Goal: Information Seeking & Learning: Learn about a topic

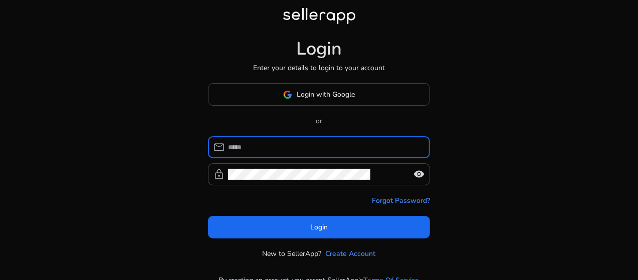
click at [307, 151] on input at bounding box center [325, 147] width 194 height 11
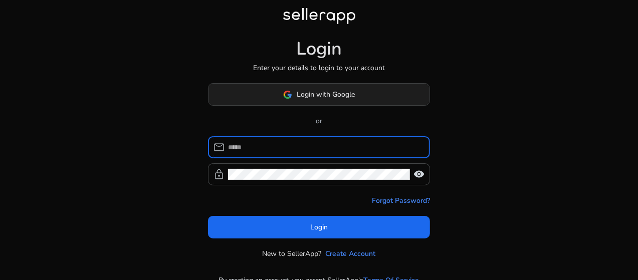
click at [299, 94] on span "Login with Google" at bounding box center [326, 94] width 58 height 11
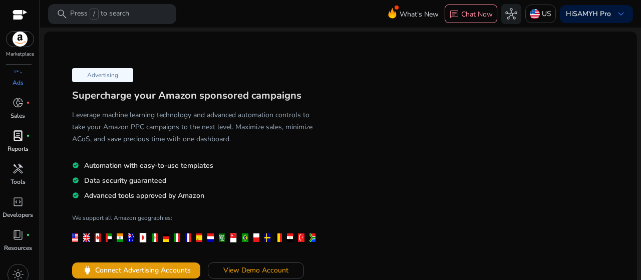
scroll to position [50, 0]
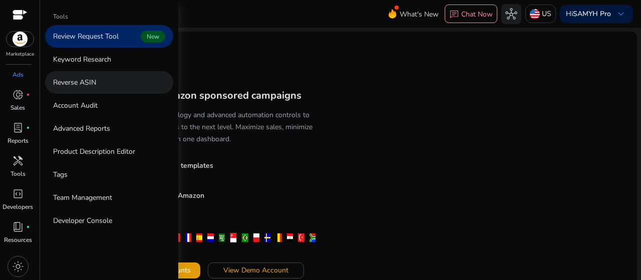
click at [87, 83] on p "Reverse ASIN" at bounding box center [74, 82] width 43 height 11
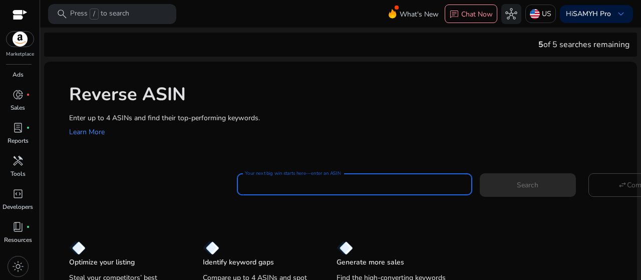
click at [271, 181] on input "Your next big win starts here—enter an ASIN" at bounding box center [354, 184] width 219 height 11
paste input "**********"
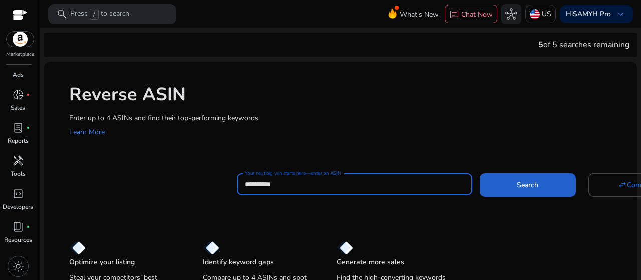
type input "**********"
click at [514, 187] on span at bounding box center [528, 185] width 96 height 24
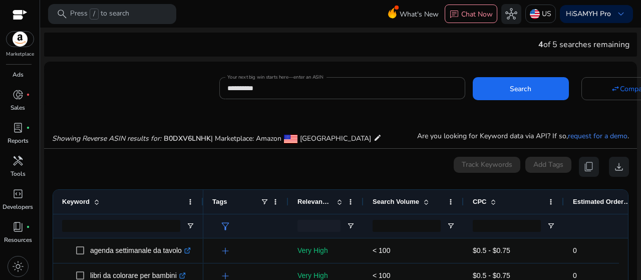
click at [374, 140] on mat-icon "edit" at bounding box center [378, 138] width 8 height 12
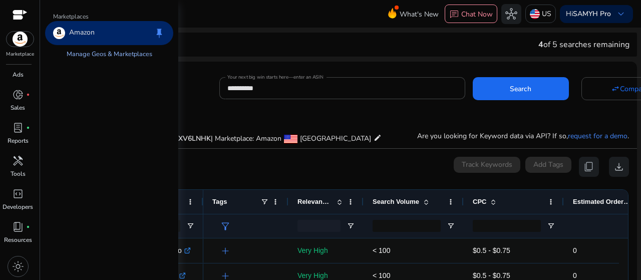
click at [109, 52] on link "Manage Geos & Marketplaces" at bounding box center [110, 54] width 102 height 18
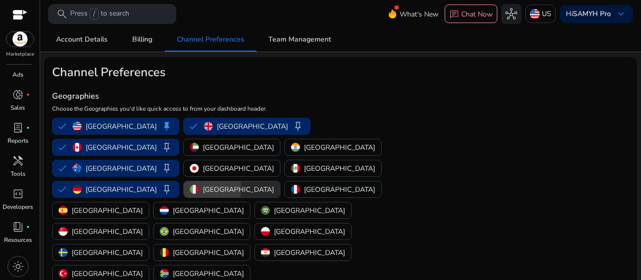
click at [203, 184] on p "[GEOGRAPHIC_DATA]" at bounding box center [238, 189] width 71 height 11
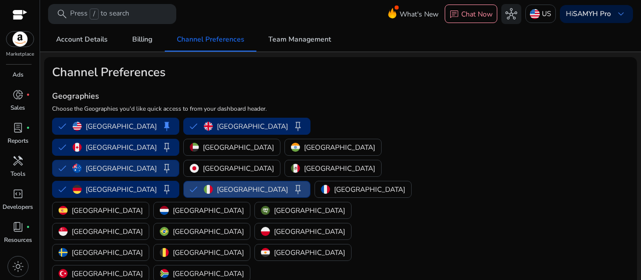
click at [179, 160] on button "Australia keep" at bounding box center [116, 168] width 126 height 16
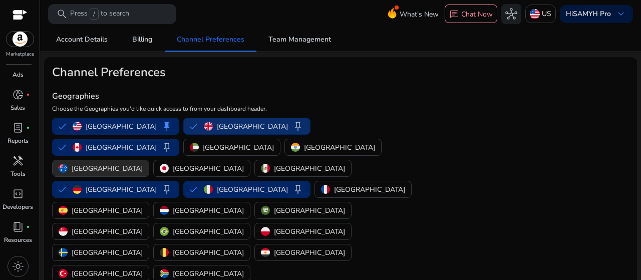
click at [184, 126] on button "[GEOGRAPHIC_DATA] keep" at bounding box center [247, 126] width 126 height 16
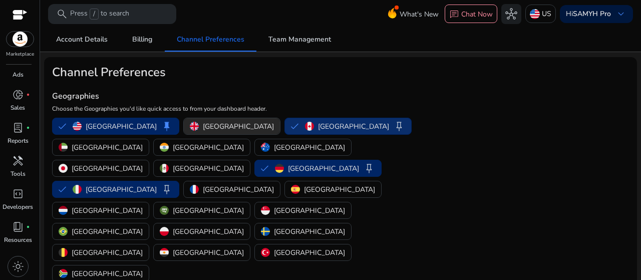
click at [285, 125] on button "Canada keep" at bounding box center [348, 126] width 126 height 16
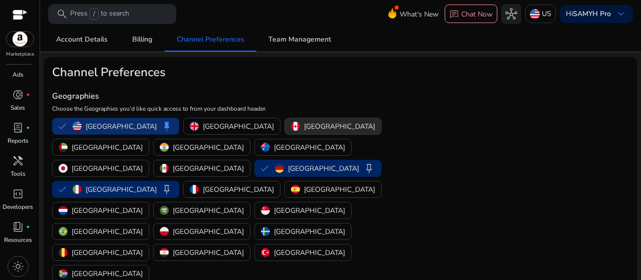
click at [66, 125] on button "United States keep" at bounding box center [116, 126] width 126 height 16
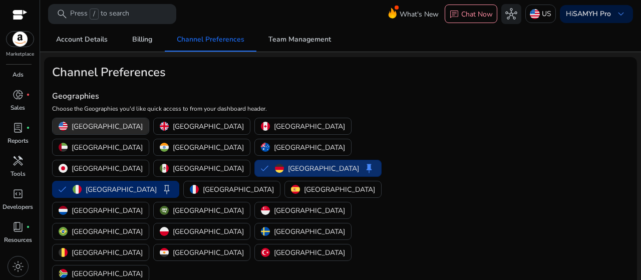
click at [255, 160] on button "Germany keep" at bounding box center [318, 168] width 126 height 16
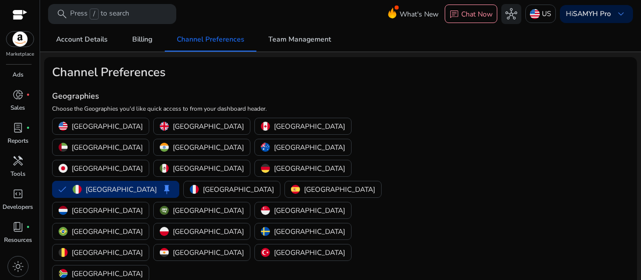
click at [451, 129] on mat-card "Channel Preferences Geographies Choose the Geographies you'd like quick access …" at bounding box center [340, 246] width 593 height 379
click at [526, 102] on mat-card "Channel Preferences Geographies Choose the Geographies you'd like quick access …" at bounding box center [340, 246] width 593 height 379
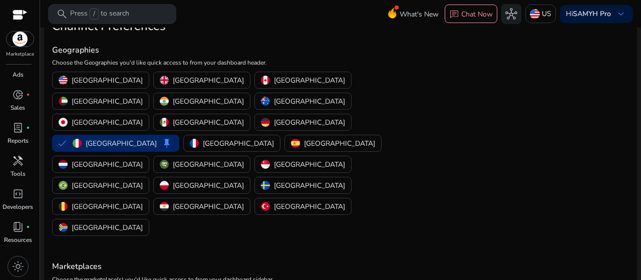
scroll to position [70, 0]
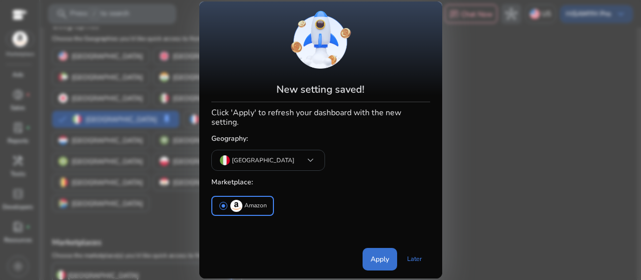
click at [378, 254] on span "Apply" at bounding box center [380, 259] width 19 height 11
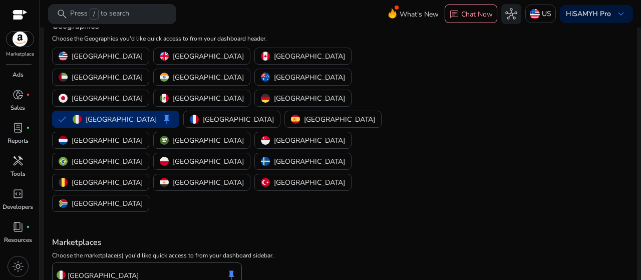
scroll to position [0, 0]
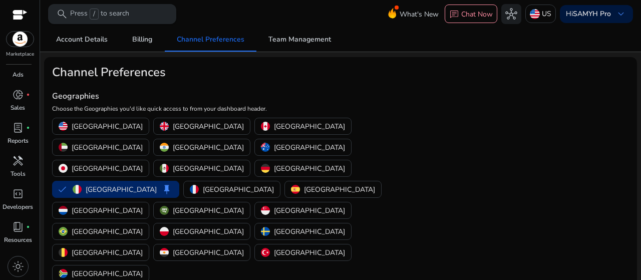
click at [57, 12] on span "search" at bounding box center [62, 14] width 12 height 12
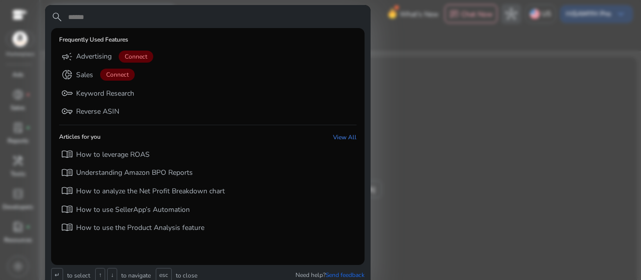
click at [431, 48] on div at bounding box center [320, 140] width 641 height 280
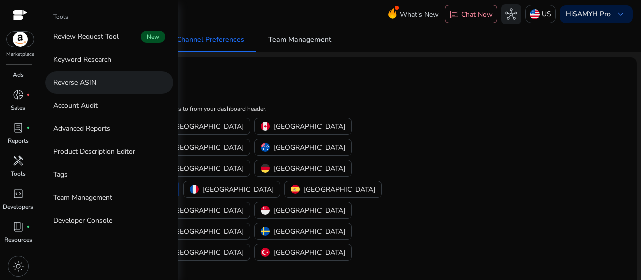
click at [76, 82] on p "Reverse ASIN" at bounding box center [74, 82] width 43 height 11
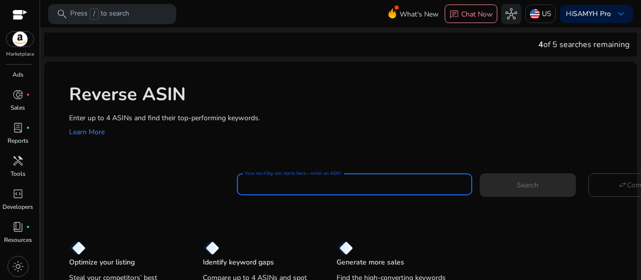
click at [309, 179] on input "Your next big win starts here—enter an ASIN" at bounding box center [354, 184] width 219 height 11
type input "**********"
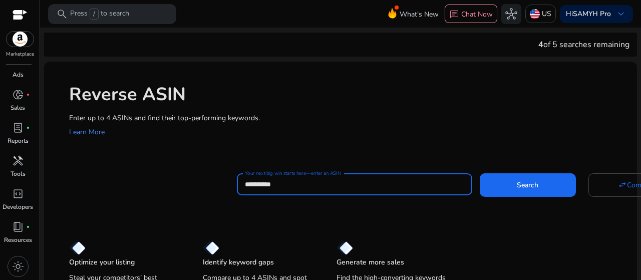
click at [346, 181] on input "**********" at bounding box center [354, 184] width 219 height 11
click at [512, 186] on span at bounding box center [528, 185] width 96 height 24
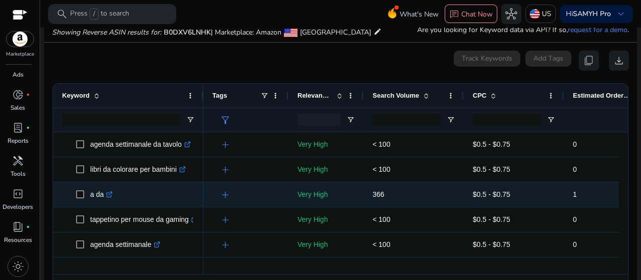
scroll to position [107, 0]
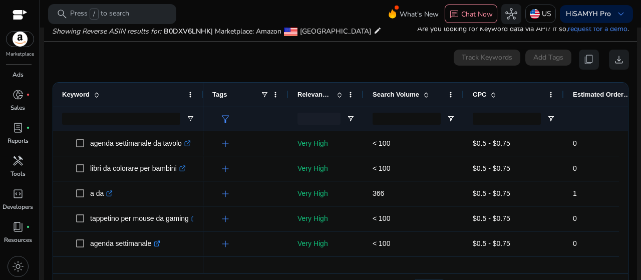
click at [407, 94] on span "Search Volume" at bounding box center [396, 95] width 47 height 8
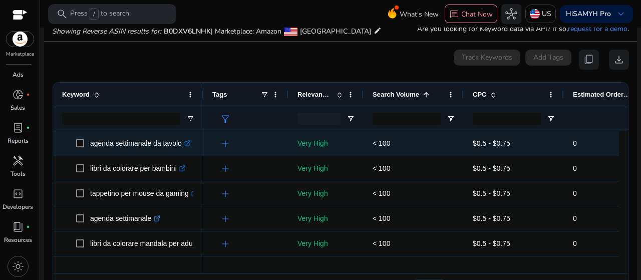
click at [185, 143] on icon ".st0{fill:#2c8af8}" at bounding box center [187, 143] width 7 height 7
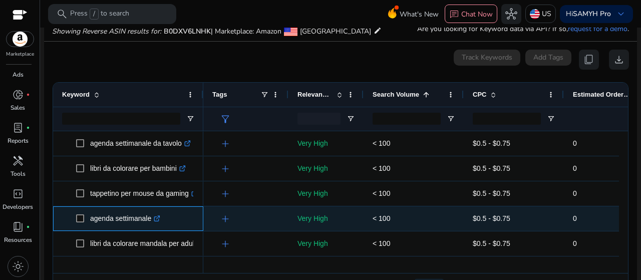
click at [159, 216] on icon ".st0{fill:#2c8af8}" at bounding box center [157, 218] width 7 height 7
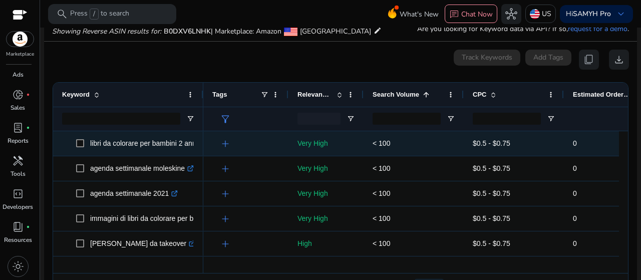
scroll to position [251, 0]
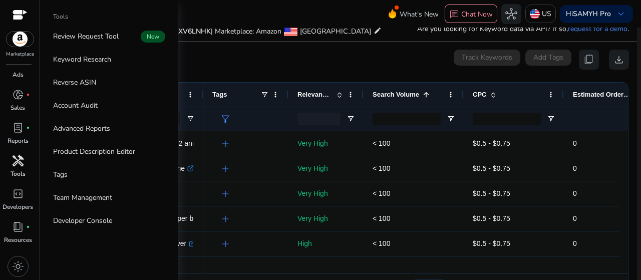
click at [20, 166] on span "handyman" at bounding box center [18, 161] width 12 height 12
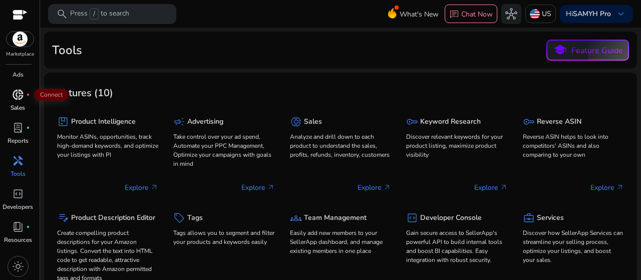
click at [18, 93] on span "donut_small" at bounding box center [18, 95] width 12 height 12
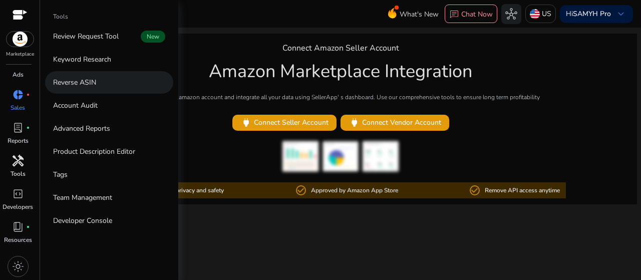
click at [82, 80] on p "Reverse ASIN" at bounding box center [74, 82] width 43 height 11
